Goal: Information Seeking & Learning: Learn about a topic

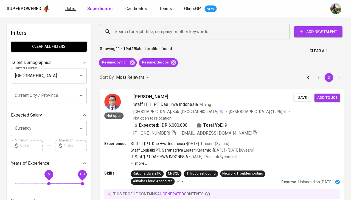
click at [73, 10] on span "Jobs" at bounding box center [70, 8] width 10 height 5
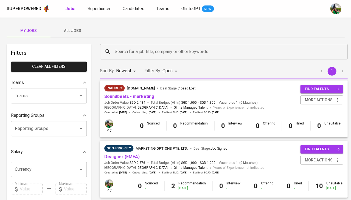
click at [73, 10] on b "Jobs" at bounding box center [70, 8] width 10 height 5
type input "OPEN"
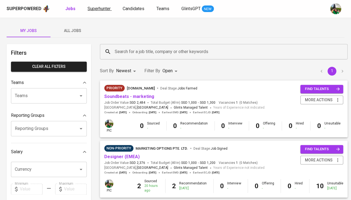
click at [99, 11] on span "Superhunter" at bounding box center [98, 8] width 23 height 5
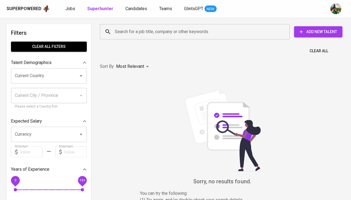
click at [99, 11] on b "Superhunter" at bounding box center [100, 8] width 26 height 5
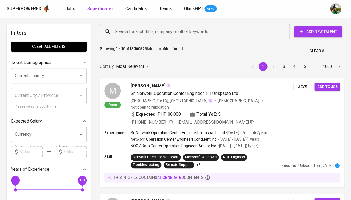
click at [121, 28] on input "Search for a job title, company or other keywords" at bounding box center [195, 32] width 165 height 10
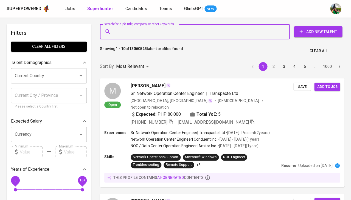
paste input "herupranoto.ugm@gmail.com"
type input "herupranoto.ugm@gmail.com"
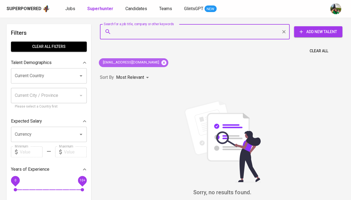
click at [161, 62] on icon at bounding box center [164, 63] width 6 height 6
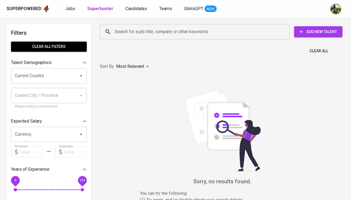
click at [157, 62] on div "Sort By Most Relevant MOST_RELEVANT" at bounding box center [221, 66] width 251 height 17
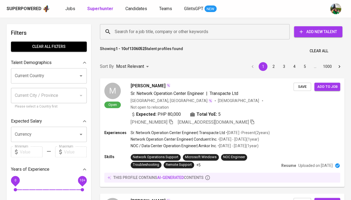
click at [126, 36] on input "Search for a job title, company or other keywords" at bounding box center [195, 32] width 165 height 10
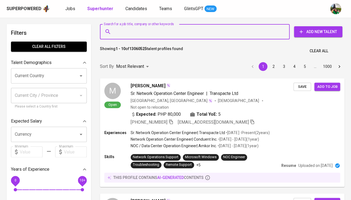
paste input "herupranoto.ugm@gmail.com"
type input "herupranoto.ugm@gmail.com"
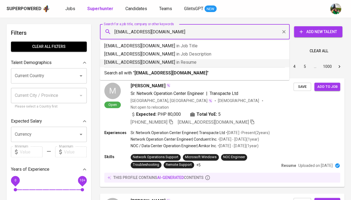
click at [150, 59] on p "herupranoto.ugm@gmail.com in Resume" at bounding box center [194, 62] width 180 height 7
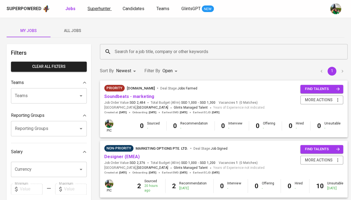
click at [97, 10] on span "Superhunter" at bounding box center [98, 8] width 23 height 5
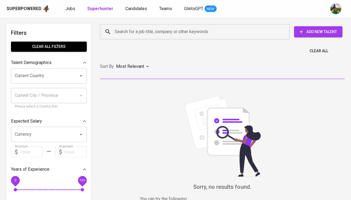
click at [148, 36] on input "Search for a job title, company or other keywords" at bounding box center [195, 32] width 165 height 10
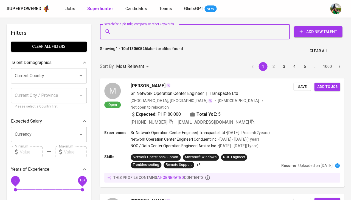
click at [54, 75] on input "Current Country" at bounding box center [40, 76] width 55 height 10
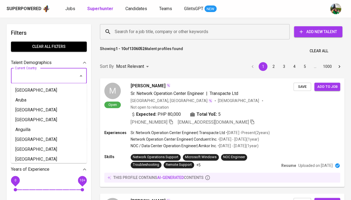
type input "u"
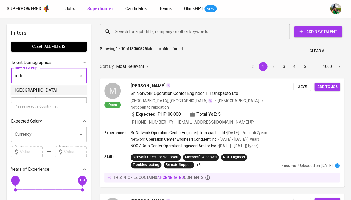
click at [41, 92] on li "Indonesia" at bounding box center [49, 91] width 76 height 10
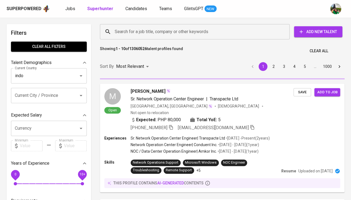
type input "Indonesia"
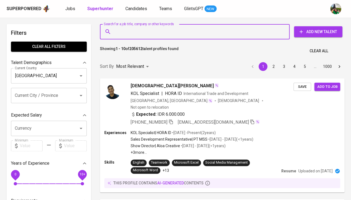
click at [139, 35] on input "Search for a job title, company or other keywords" at bounding box center [195, 32] width 165 height 10
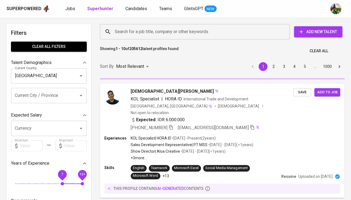
drag, startPoint x: 16, startPoint y: 182, endPoint x: 67, endPoint y: 182, distance: 51.2
click at [64, 182] on span "7" at bounding box center [62, 183] width 3 height 3
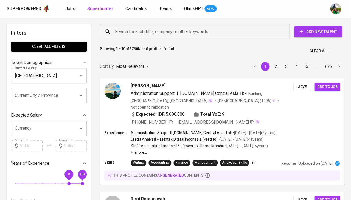
click at [146, 29] on input "Search for a job title, company or other keywords" at bounding box center [195, 32] width 165 height 10
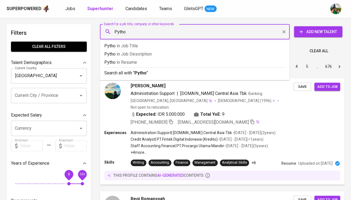
type input "Python"
click at [139, 63] on p "Python in Resume" at bounding box center [194, 62] width 180 height 7
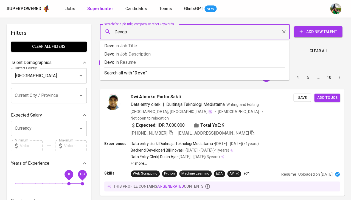
type input "Devops"
click at [143, 61] on p "Devops in Resume" at bounding box center [194, 62] width 180 height 7
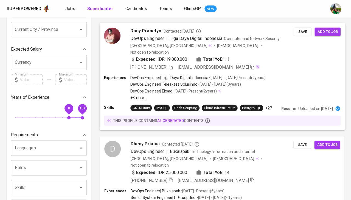
scroll to position [67, 0]
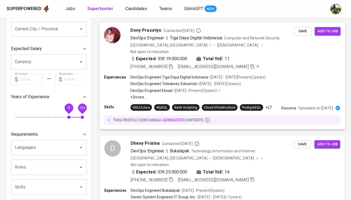
click at [161, 40] on span "DevOps Engineer" at bounding box center [146, 38] width 33 height 7
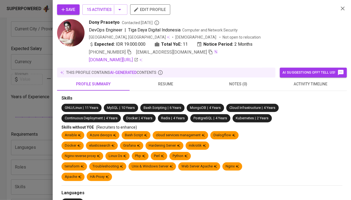
click at [168, 83] on span "resume" at bounding box center [166, 84] width 66 height 7
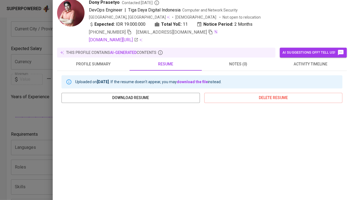
scroll to position [99, 0]
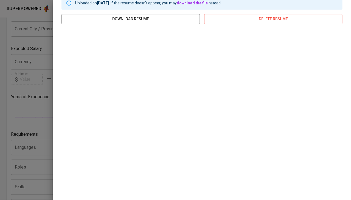
click at [42, 115] on div at bounding box center [175, 100] width 351 height 200
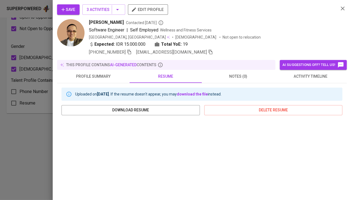
scroll to position [92, 0]
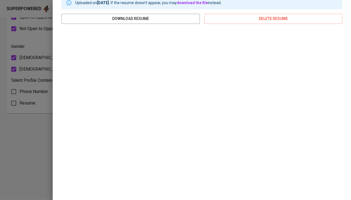
click at [38, 128] on div at bounding box center [175, 100] width 351 height 200
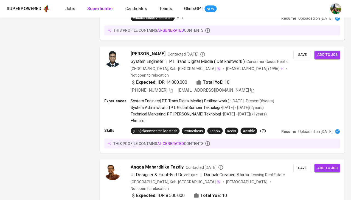
scroll to position [603, 0]
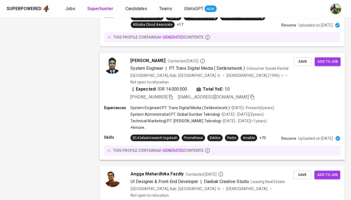
click at [141, 66] on span "System Engineer" at bounding box center [146, 68] width 33 height 5
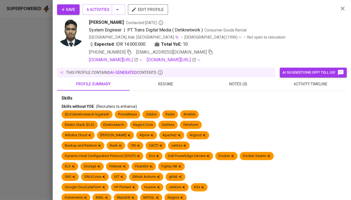
click at [170, 82] on span "resume" at bounding box center [166, 84] width 66 height 7
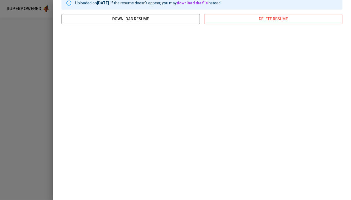
scroll to position [93, 0]
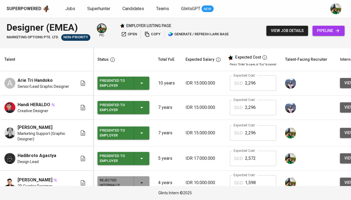
scroll to position [256, 0]
